Goal: Information Seeking & Learning: Learn about a topic

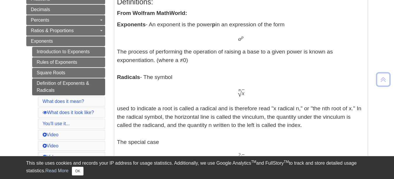
scroll to position [205, 0]
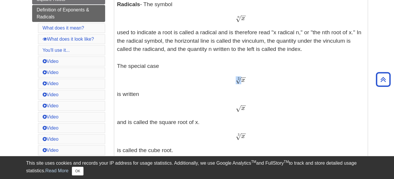
drag, startPoint x: 238, startPoint y: 82, endPoint x: 255, endPoint y: 79, distance: 16.6
click at [255, 79] on div "x − − √ 2 x 2" at bounding box center [241, 80] width 248 height 8
drag, startPoint x: 236, startPoint y: 20, endPoint x: 252, endPoint y: 20, distance: 15.5
click at [252, 20] on div "x − − √ n x n" at bounding box center [241, 18] width 248 height 8
drag, startPoint x: 238, startPoint y: 78, endPoint x: 245, endPoint y: 78, distance: 7.0
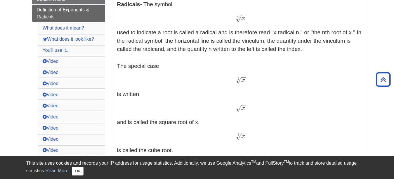
click at [245, 82] on span "x − − √ 2" at bounding box center [241, 82] width 10 height 0
drag, startPoint x: 245, startPoint y: 80, endPoint x: 239, endPoint y: 80, distance: 5.8
click at [239, 82] on span "x − − √ 2" at bounding box center [241, 82] width 10 height 0
copy span "− − √ 2"
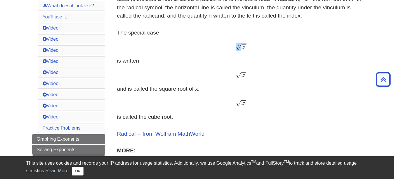
scroll to position [234, 0]
